Goal: Task Accomplishment & Management: Complete application form

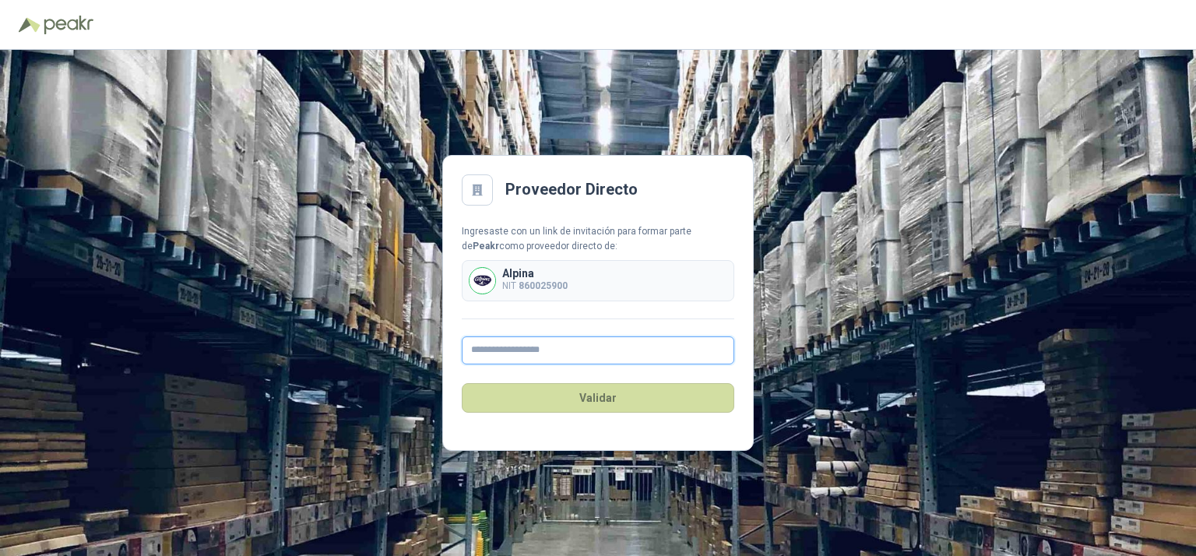
click at [604, 353] on input "text" at bounding box center [598, 350] width 273 height 28
type input "**********"
click at [604, 388] on button "Validar" at bounding box center [598, 398] width 273 height 30
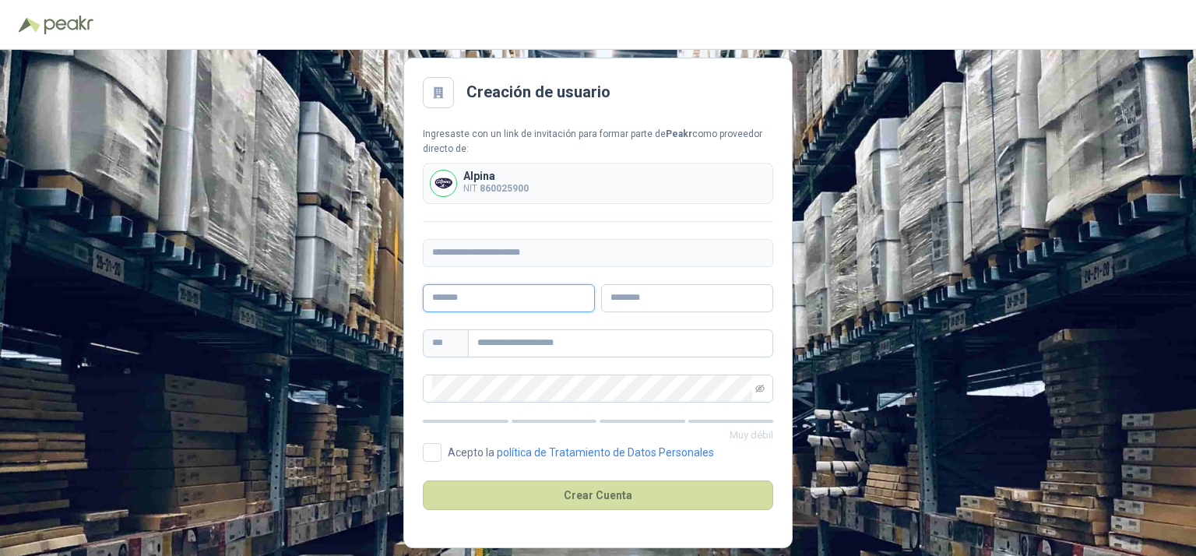
click at [505, 295] on input "text" at bounding box center [509, 298] width 172 height 28
click at [895, 231] on div "**********" at bounding box center [598, 303] width 1196 height 506
click at [439, 292] on input "text" at bounding box center [509, 298] width 172 height 28
type input "*"
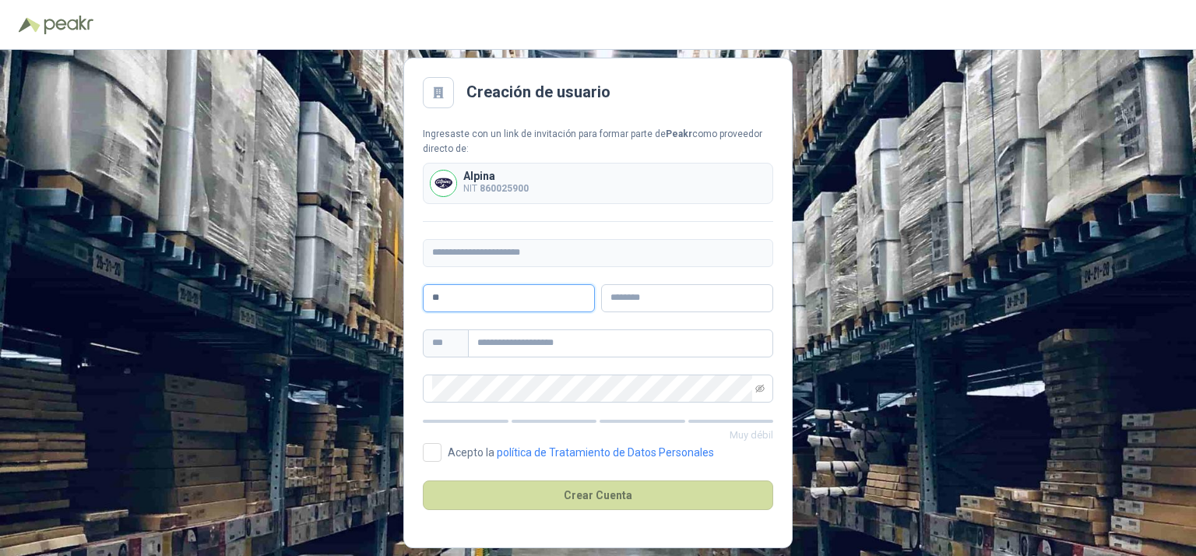
type input "*"
type input "**********"
click at [677, 290] on input "text" at bounding box center [687, 298] width 172 height 28
type input "**********"
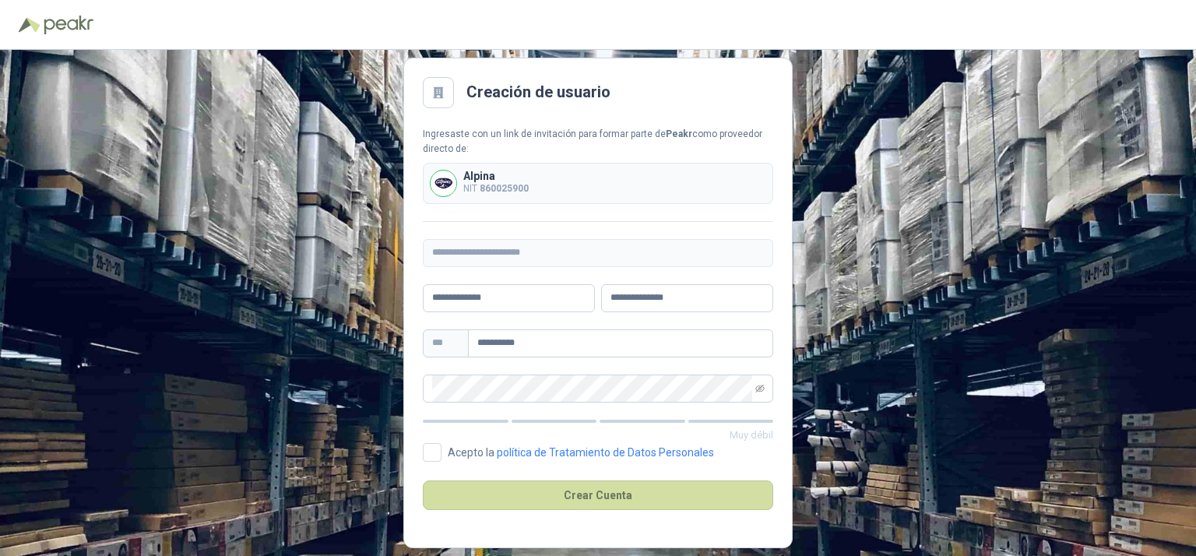
click at [596, 411] on div "Muy débil" at bounding box center [598, 423] width 350 height 40
drag, startPoint x: 560, startPoint y: 350, endPoint x: 304, endPoint y: 347, distance: 256.2
click at [304, 347] on div "**********" at bounding box center [598, 303] width 1196 height 506
type input "**********"
click at [752, 393] on span at bounding box center [598, 389] width 350 height 28
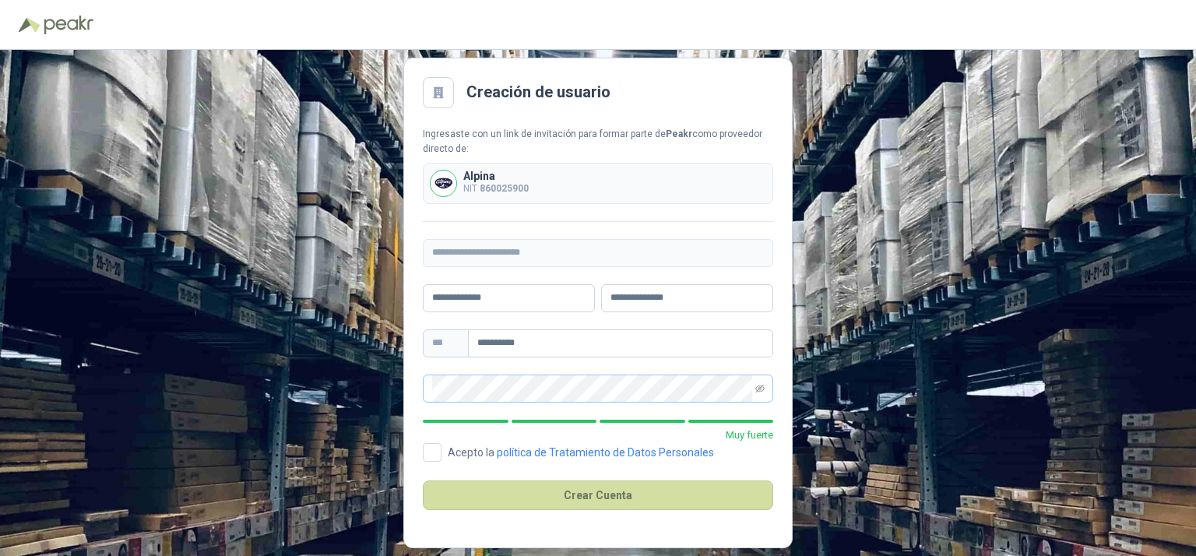
click at [752, 393] on span at bounding box center [598, 389] width 350 height 28
click at [758, 392] on span at bounding box center [759, 388] width 9 height 26
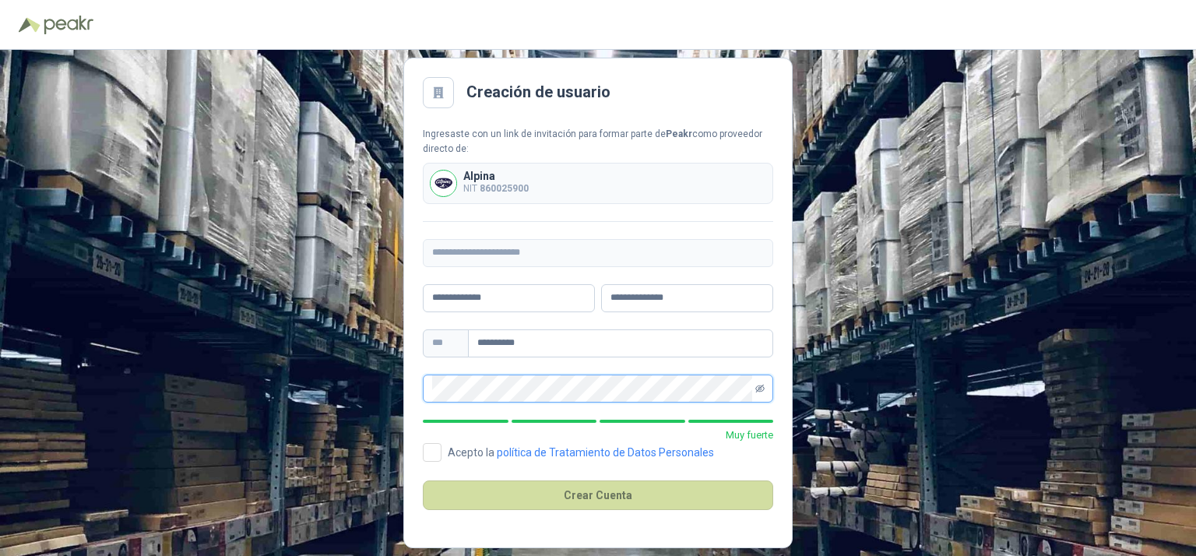
click at [758, 384] on icon "eye-invisible" at bounding box center [759, 388] width 9 height 9
click at [573, 500] on button "Crear Cuenta" at bounding box center [598, 495] width 350 height 30
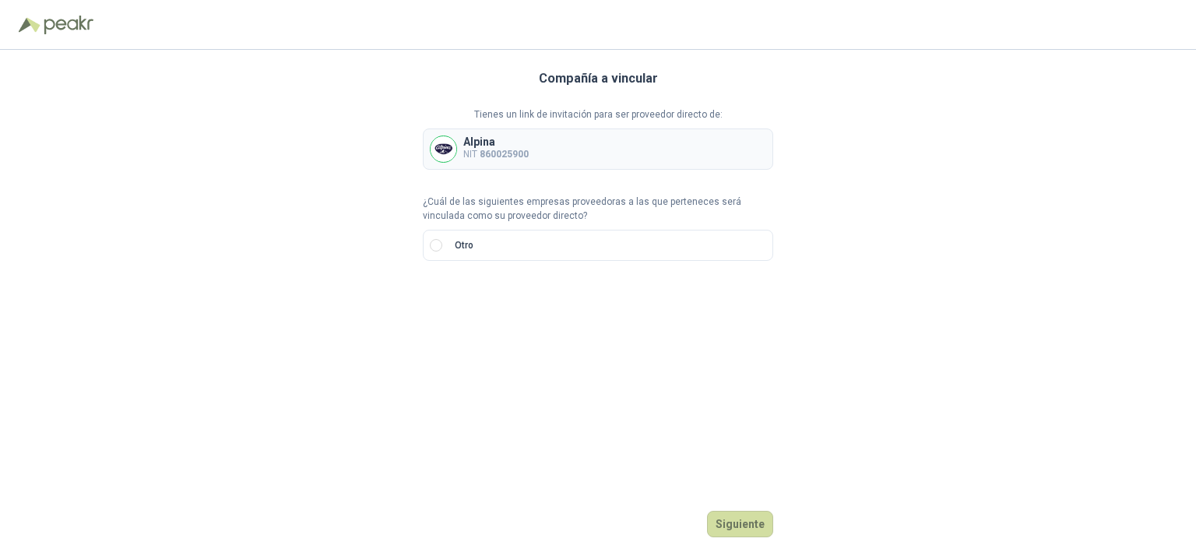
click at [695, 160] on div "Alpina NIT 860025900" at bounding box center [598, 148] width 350 height 41
click at [576, 139] on div "Alpina NIT 860025900" at bounding box center [598, 148] width 350 height 41
click at [734, 524] on button "Siguiente" at bounding box center [740, 524] width 66 height 26
click at [431, 252] on label "Otro" at bounding box center [598, 245] width 350 height 31
click at [466, 300] on input "search" at bounding box center [450, 297] width 37 height 23
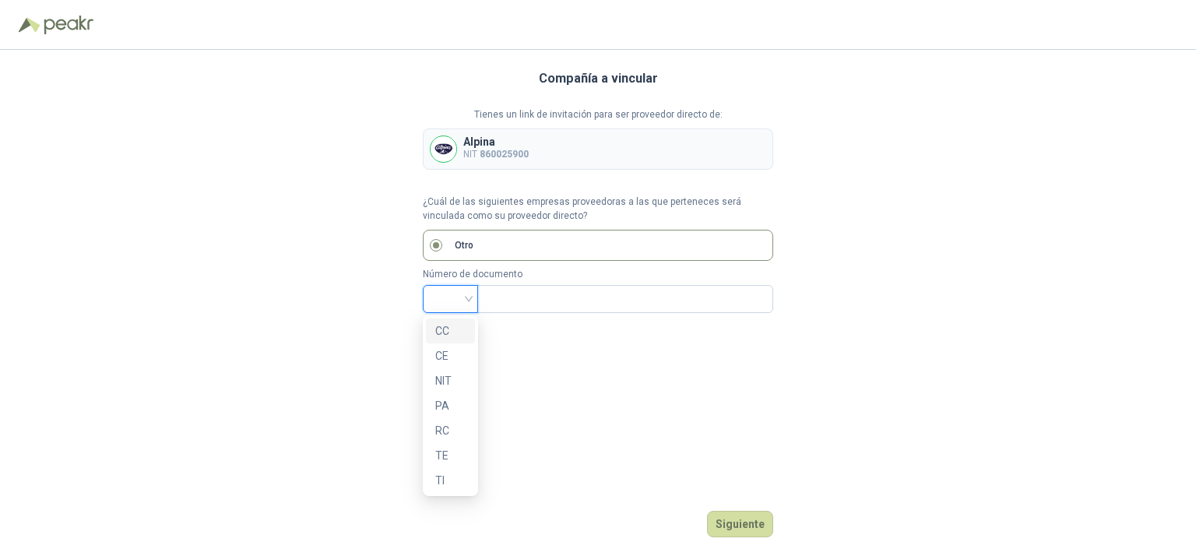
click at [462, 325] on div "CC" at bounding box center [450, 330] width 30 height 17
click at [542, 297] on input "text" at bounding box center [624, 299] width 274 height 26
click at [449, 303] on span "CC" at bounding box center [450, 298] width 37 height 23
click at [453, 375] on div "NIT" at bounding box center [450, 380] width 30 height 17
click at [50, 16] on img at bounding box center [69, 25] width 50 height 19
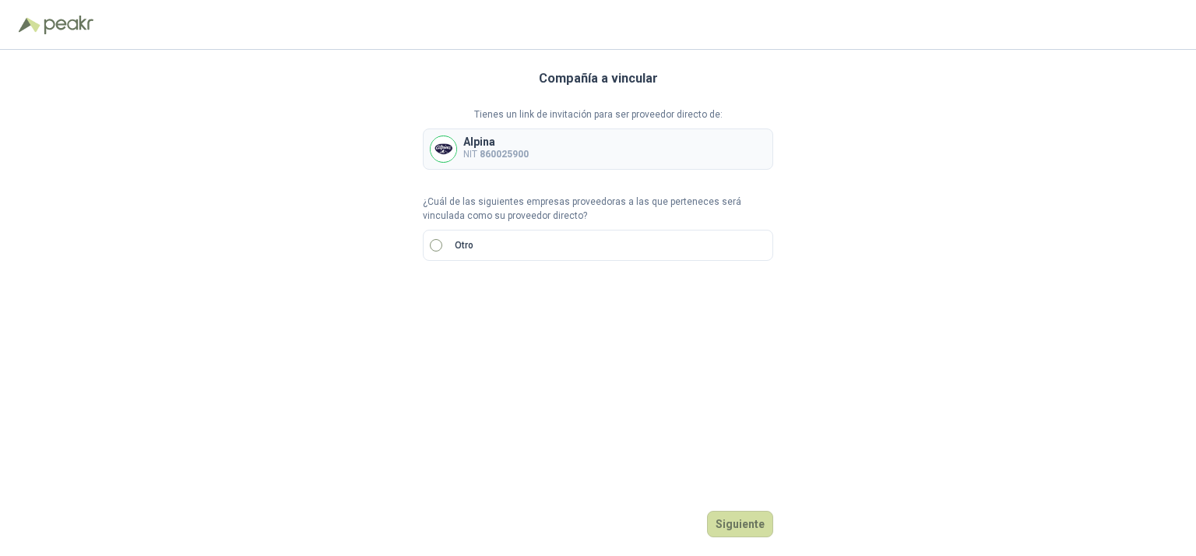
click at [494, 248] on label "Otro" at bounding box center [598, 245] width 350 height 31
click at [507, 234] on label "Otro" at bounding box center [598, 245] width 350 height 31
